Goal: Book appointment/travel/reservation

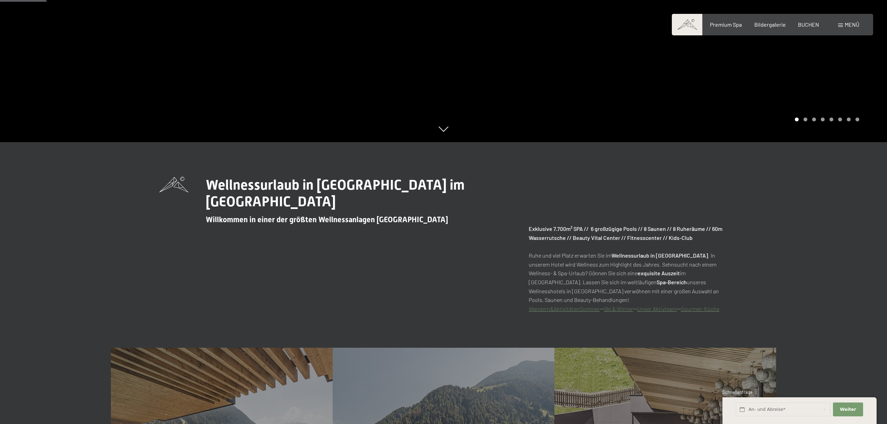
scroll to position [271, 0]
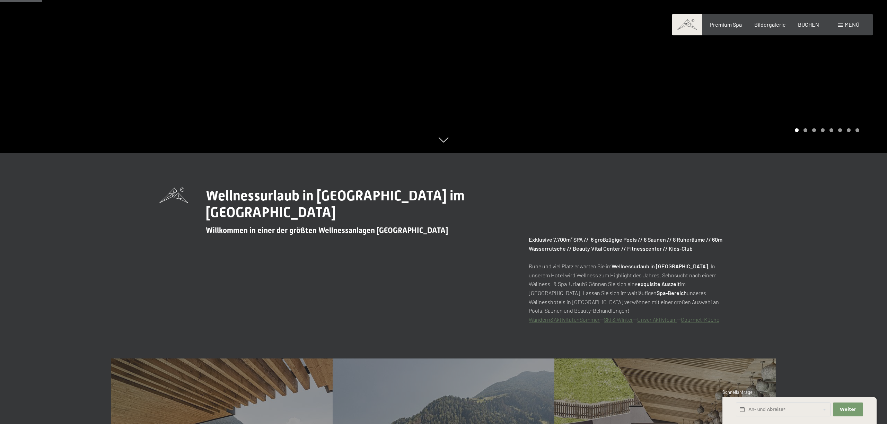
click at [851, 25] on span "Menü" at bounding box center [852, 24] width 15 height 7
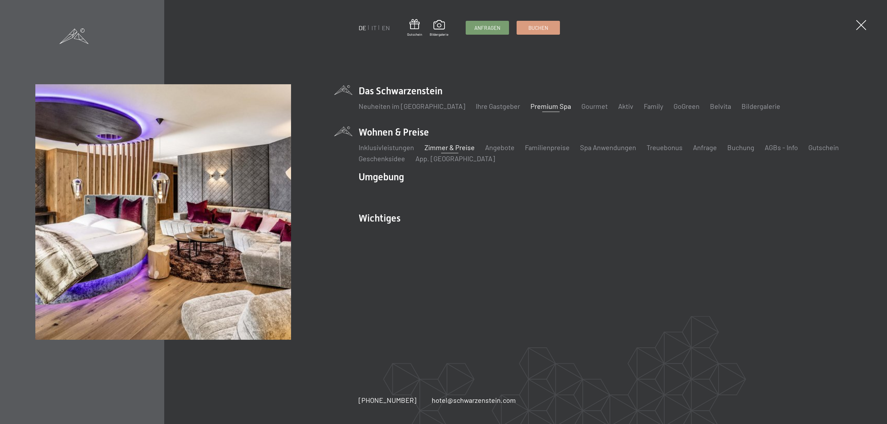
click at [440, 149] on link "Zimmer & Preise" at bounding box center [449, 147] width 50 height 8
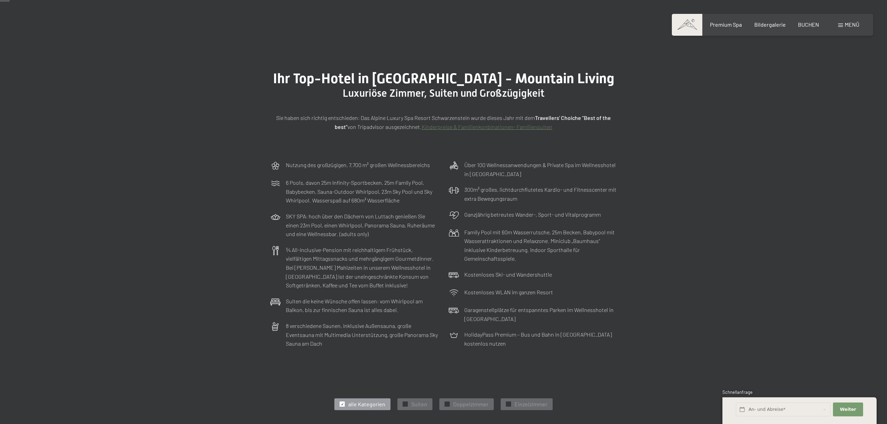
scroll to position [24, 0]
click at [475, 407] on span "Doppelzimmer" at bounding box center [470, 405] width 35 height 8
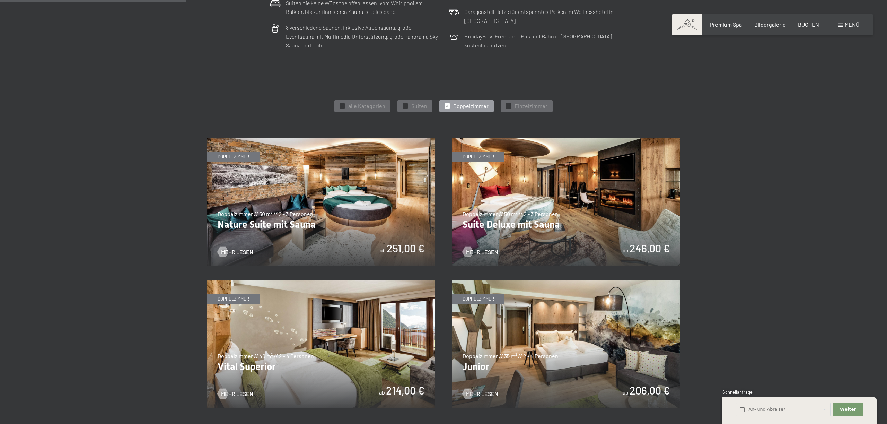
scroll to position [323, 0]
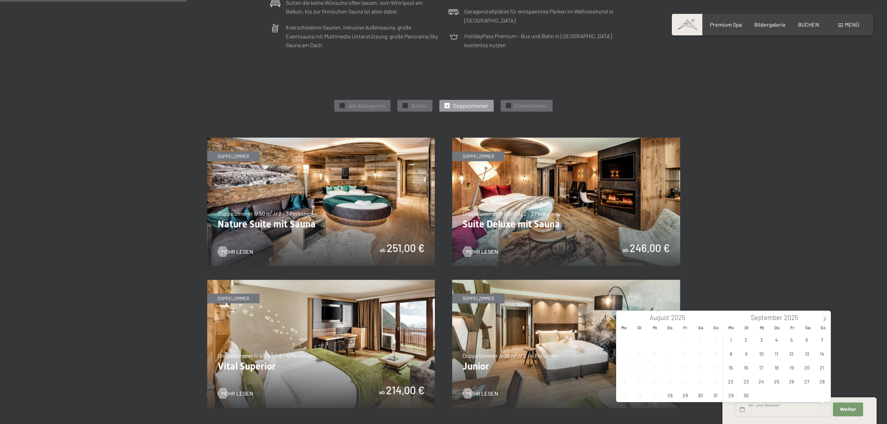
click at [789, 404] on input "text" at bounding box center [783, 409] width 95 height 14
click at [823, 355] on span "14" at bounding box center [822, 353] width 14 height 14
click at [821, 364] on span "21" at bounding box center [822, 367] width 14 height 14
type input "So. 14.09.2025 - So. 21.09.2025"
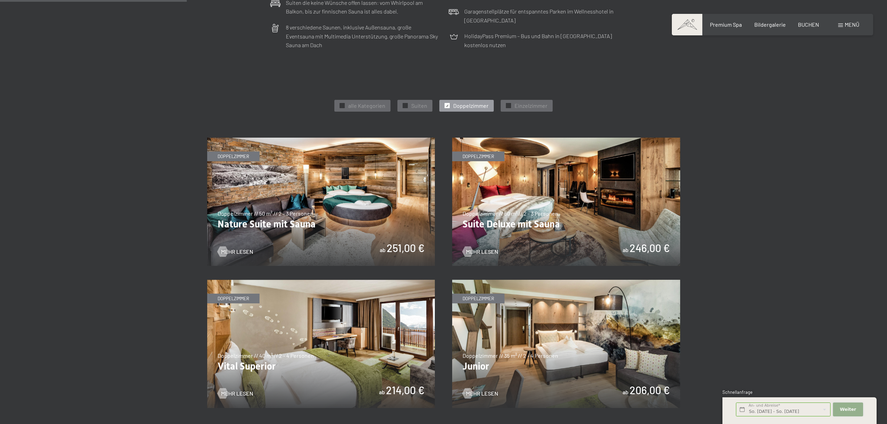
click at [847, 410] on span "Weiter" at bounding box center [848, 409] width 16 height 6
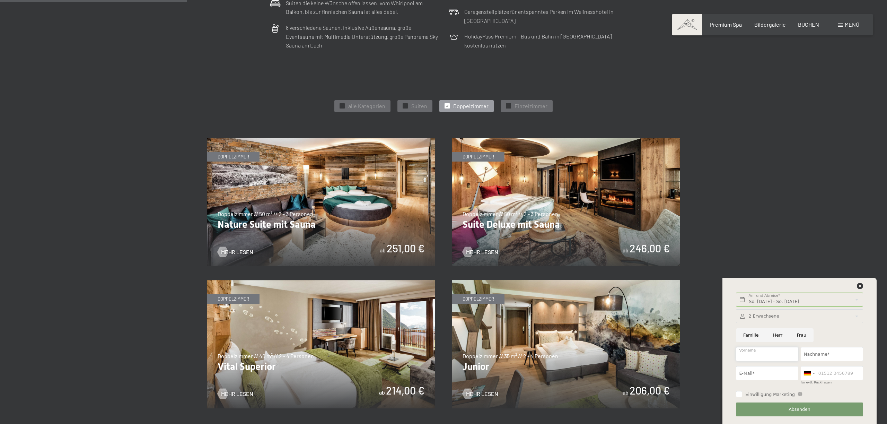
scroll to position [323, 0]
click at [777, 360] on input "Vorname" at bounding box center [767, 354] width 62 height 14
type input "Albert"
type input "Plangg"
click at [767, 372] on input "E-Mail*" at bounding box center [767, 373] width 62 height 14
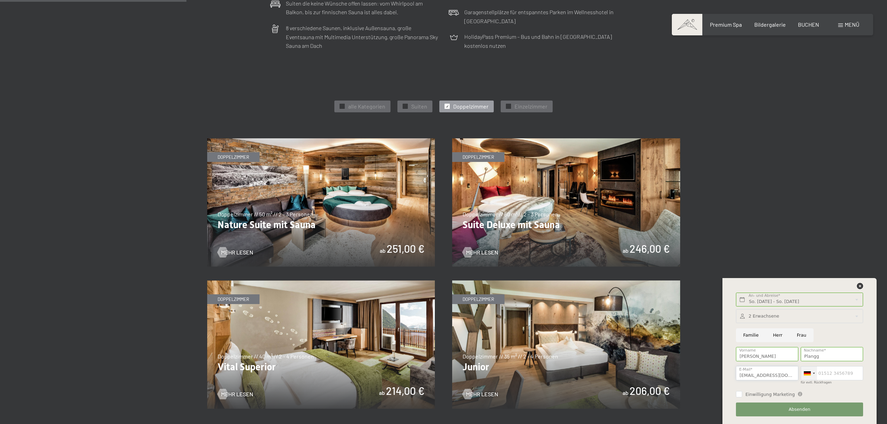
type input "a.plangg@aon.at"
click at [813, 373] on div at bounding box center [814, 372] width 2 height 1
click at [827, 325] on span "[GEOGRAPHIC_DATA] ([GEOGRAPHIC_DATA])" at bounding box center [873, 323] width 107 height 6
type input "06646127495"
click at [740, 393] on input "Einwilligung Marketing" at bounding box center [739, 394] width 6 height 6
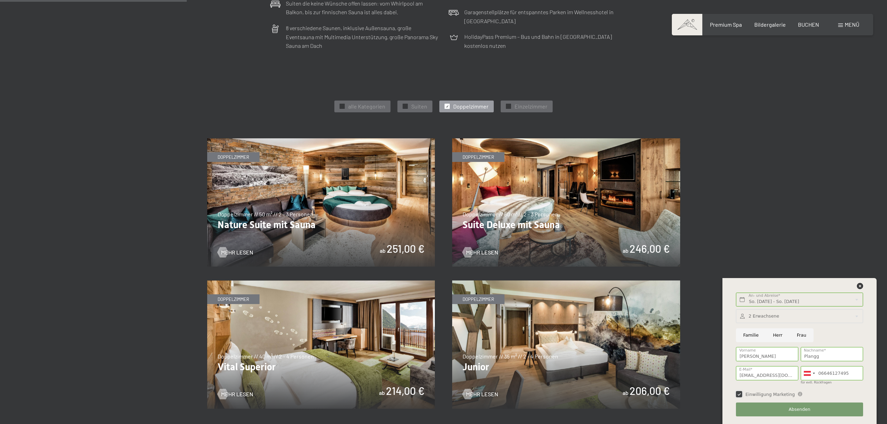
scroll to position [324, 0]
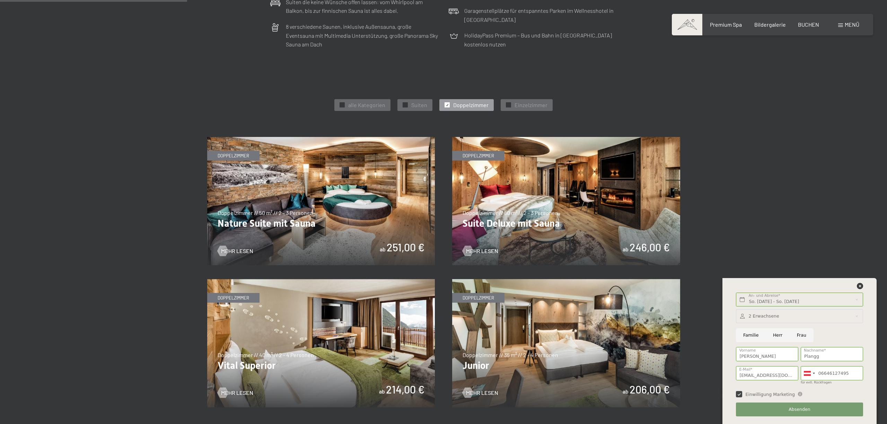
click at [741, 396] on input "Einwilligung Marketing" at bounding box center [739, 394] width 6 height 6
checkbox input "false"
click at [754, 406] on button "Absenden" at bounding box center [799, 409] width 127 height 14
